Goal: Transaction & Acquisition: Purchase product/service

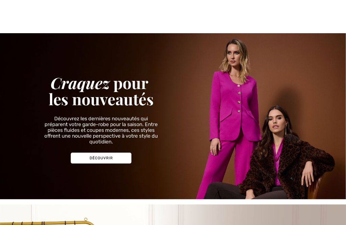
scroll to position [425, 0]
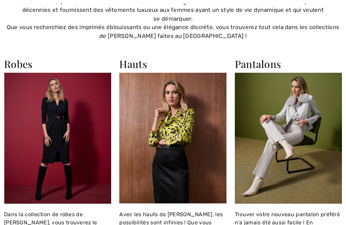
checkbox input "true"
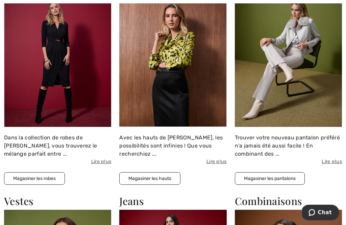
scroll to position [0, 0]
click at [155, 172] on button "Magasiner les hauts" at bounding box center [149, 178] width 61 height 13
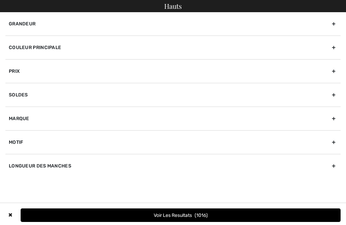
checkbox input "true"
click at [28, 120] on div "Marque" at bounding box center [173, 119] width 336 height 24
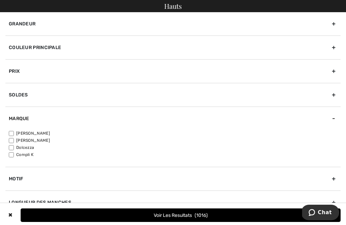
click at [13, 135] on input"] "[PERSON_NAME]" at bounding box center [11, 133] width 5 height 5
checkbox input"] "true"
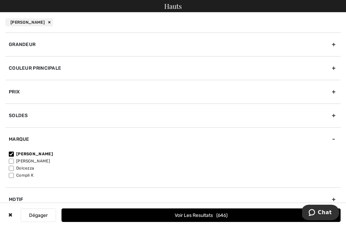
click at [41, 42] on div "Grandeur" at bounding box center [173, 44] width 336 height 24
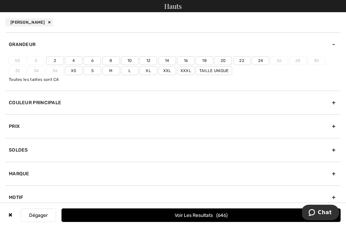
click at [168, 70] on label "Xxl" at bounding box center [168, 70] width 18 height 9
click at [0, 0] on input"] "Xxl" at bounding box center [0, 0] width 0 height 0
click at [240, 61] on label "22" at bounding box center [242, 60] width 18 height 9
click at [0, 0] on input"] "22" at bounding box center [0, 0] width 0 height 0
click at [216, 218] on span "268" at bounding box center [222, 215] width 12 height 6
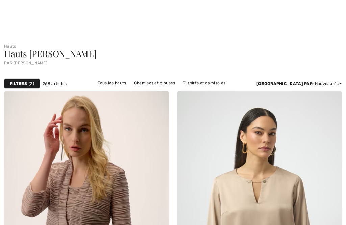
checkbox input "true"
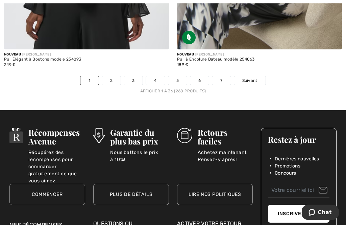
scroll to position [5194, 0]
click at [114, 76] on link "2" at bounding box center [111, 80] width 19 height 9
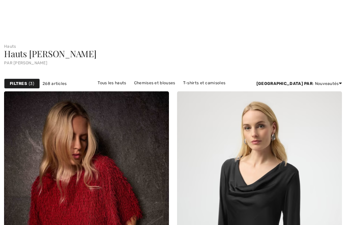
checkbox input "true"
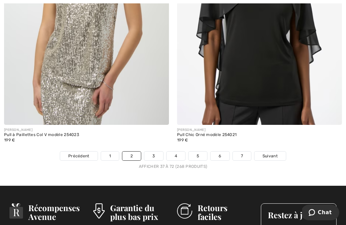
scroll to position [5154, 0]
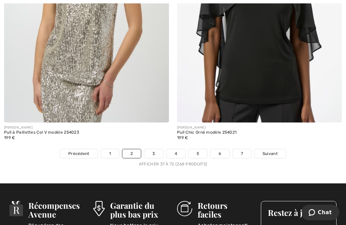
click at [158, 149] on link "3" at bounding box center [153, 153] width 19 height 9
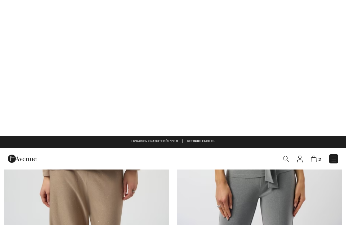
checkbox input "true"
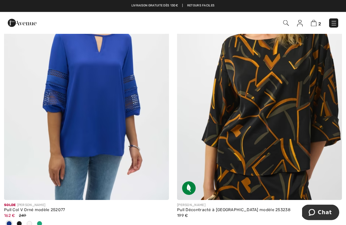
scroll to position [4249, 0]
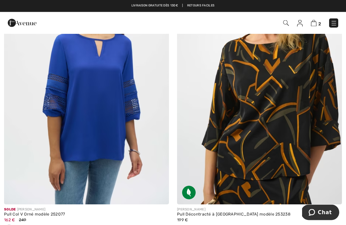
click at [26, 225] on div "Solde JOSEPH RIBKOFF Pull Col V Orné modèle 252077 162 € 249" at bounding box center [86, 224] width 165 height 38
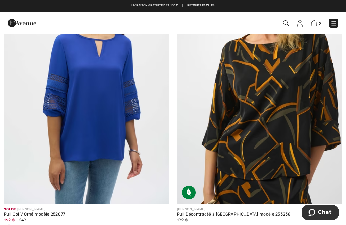
click at [21, 225] on span at bounding box center [19, 227] width 5 height 5
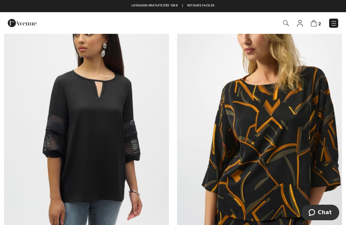
scroll to position [4209, 0]
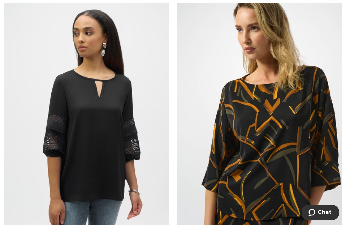
click at [110, 131] on img at bounding box center [86, 121] width 165 height 248
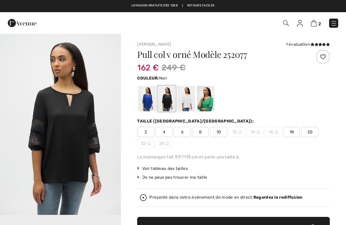
checkbox input "true"
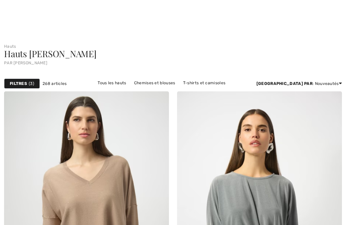
checkbox input "true"
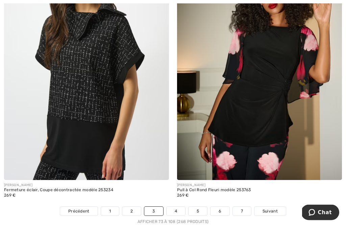
scroll to position [5127, 0]
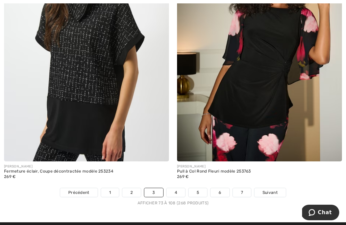
click at [179, 188] on link "4" at bounding box center [176, 192] width 19 height 9
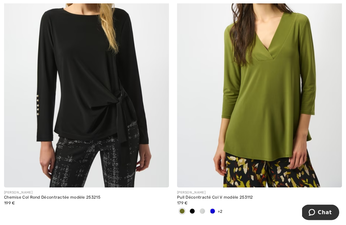
scroll to position [437, 0]
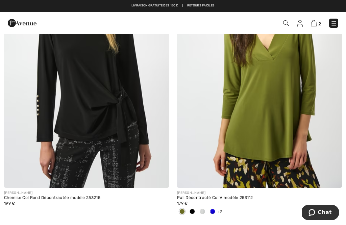
click at [329, 129] on img at bounding box center [259, 64] width 165 height 248
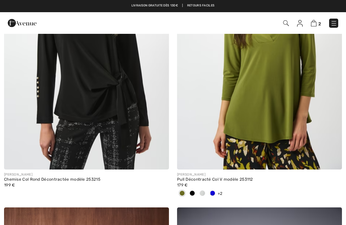
checkbox input "true"
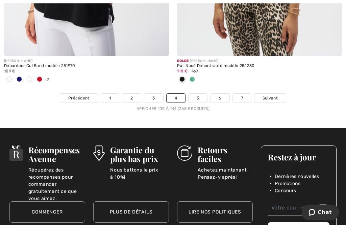
scroll to position [5179, 0]
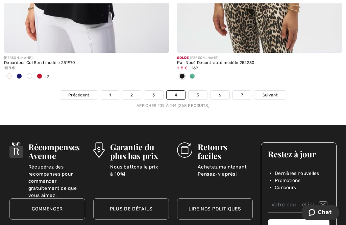
click at [204, 91] on link "5" at bounding box center [198, 95] width 19 height 9
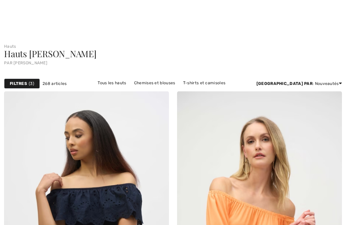
checkbox input "true"
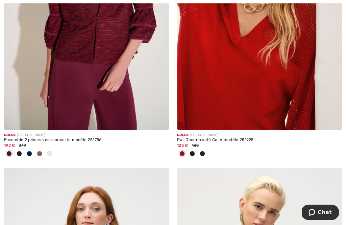
scroll to position [1978, 0]
click at [205, 149] on div at bounding box center [203, 154] width 10 height 11
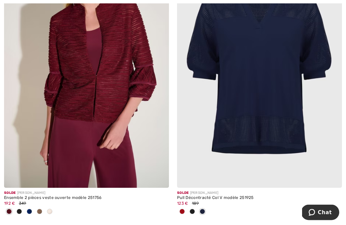
scroll to position [1920, 0]
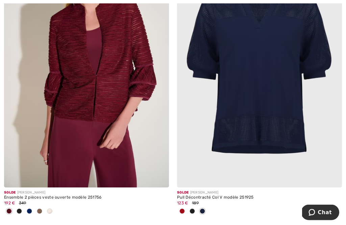
click at [196, 211] on div at bounding box center [192, 211] width 10 height 11
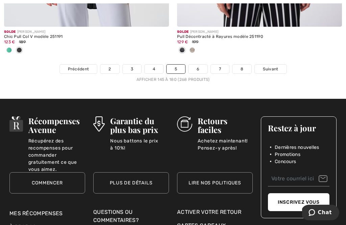
scroll to position [5283, 0]
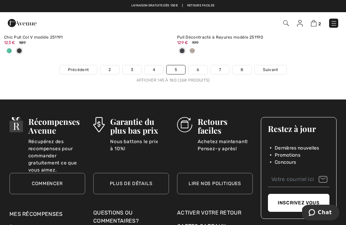
click at [276, 68] on span "Suivant" at bounding box center [270, 70] width 15 height 6
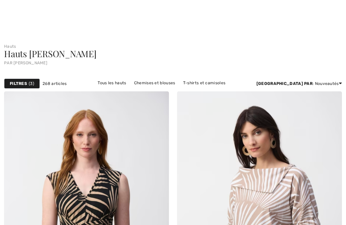
scroll to position [570, 0]
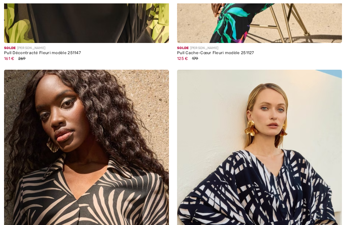
checkbox input "true"
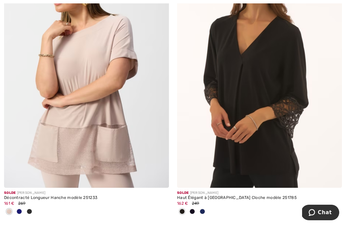
scroll to position [1870, 0]
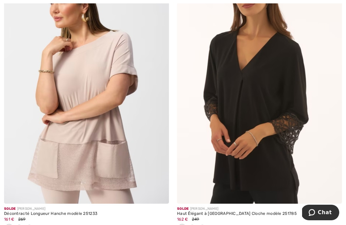
click at [262, 91] on img at bounding box center [259, 80] width 165 height 248
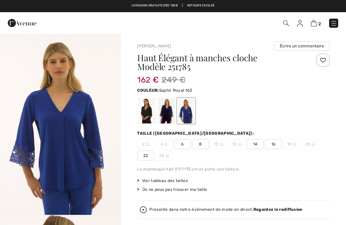
checkbox input "true"
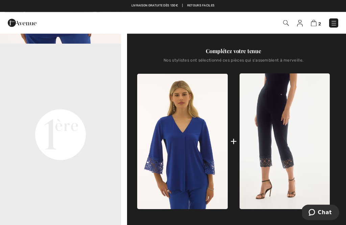
scroll to position [245, 0]
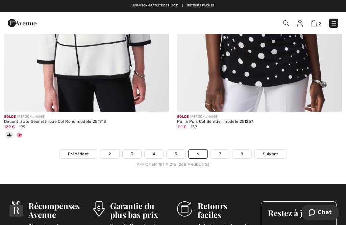
scroll to position [5148, 0]
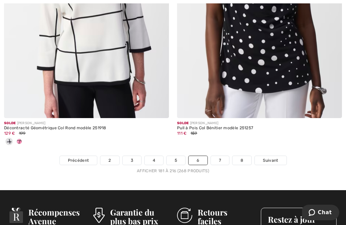
click at [224, 156] on link "7" at bounding box center [220, 160] width 18 height 9
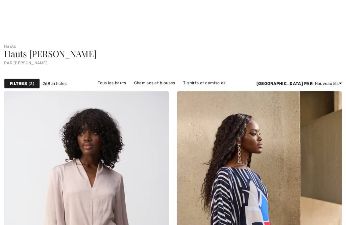
checkbox input "true"
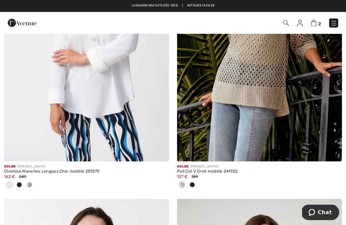
scroll to position [737, 0]
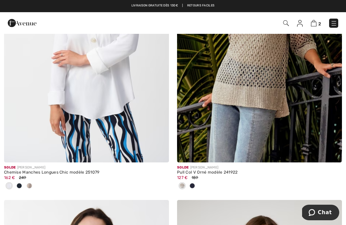
click at [106, 115] on img at bounding box center [86, 39] width 165 height 248
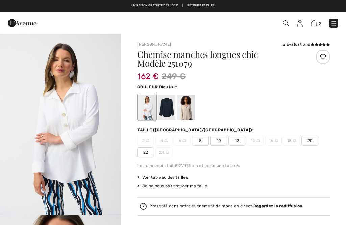
click at [168, 107] on div at bounding box center [167, 107] width 18 height 25
checkbox input "true"
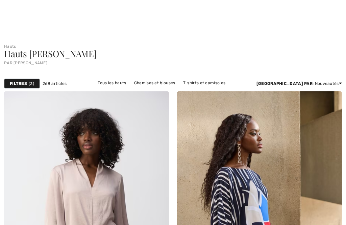
checkbox input "true"
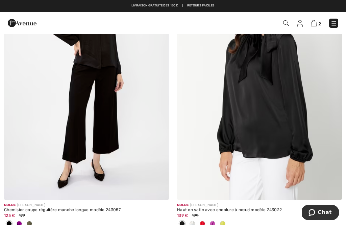
scroll to position [2741, 0]
click at [19, 224] on span at bounding box center [19, 223] width 5 height 5
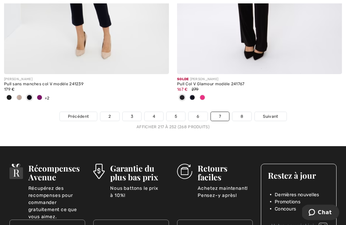
scroll to position [5192, 0]
click at [248, 113] on link "8" at bounding box center [242, 116] width 19 height 9
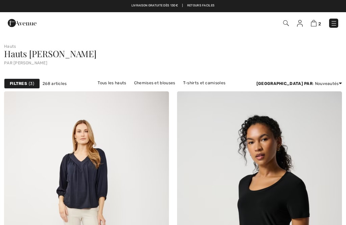
checkbox input "true"
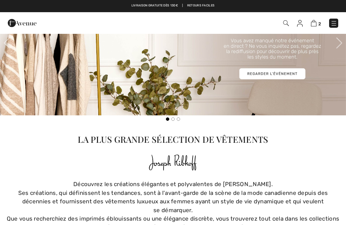
checkbox input "true"
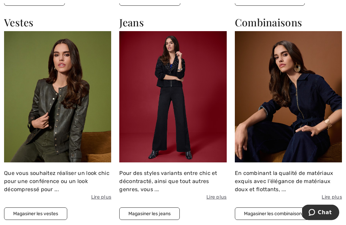
scroll to position [699, 0]
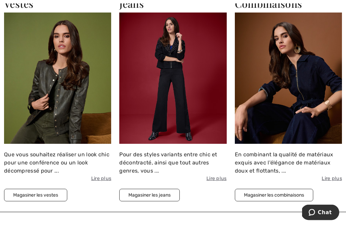
click at [154, 191] on button "Magasiner les jeans" at bounding box center [149, 195] width 61 height 13
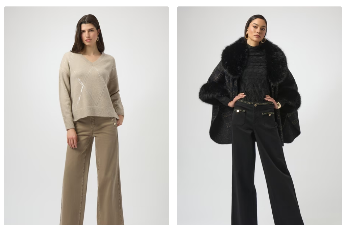
checkbox input "true"
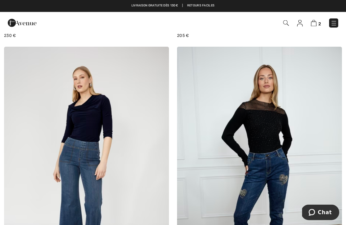
scroll to position [294, 0]
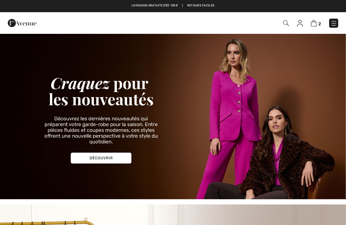
checkbox input "true"
